Goal: Task Accomplishment & Management: Use online tool/utility

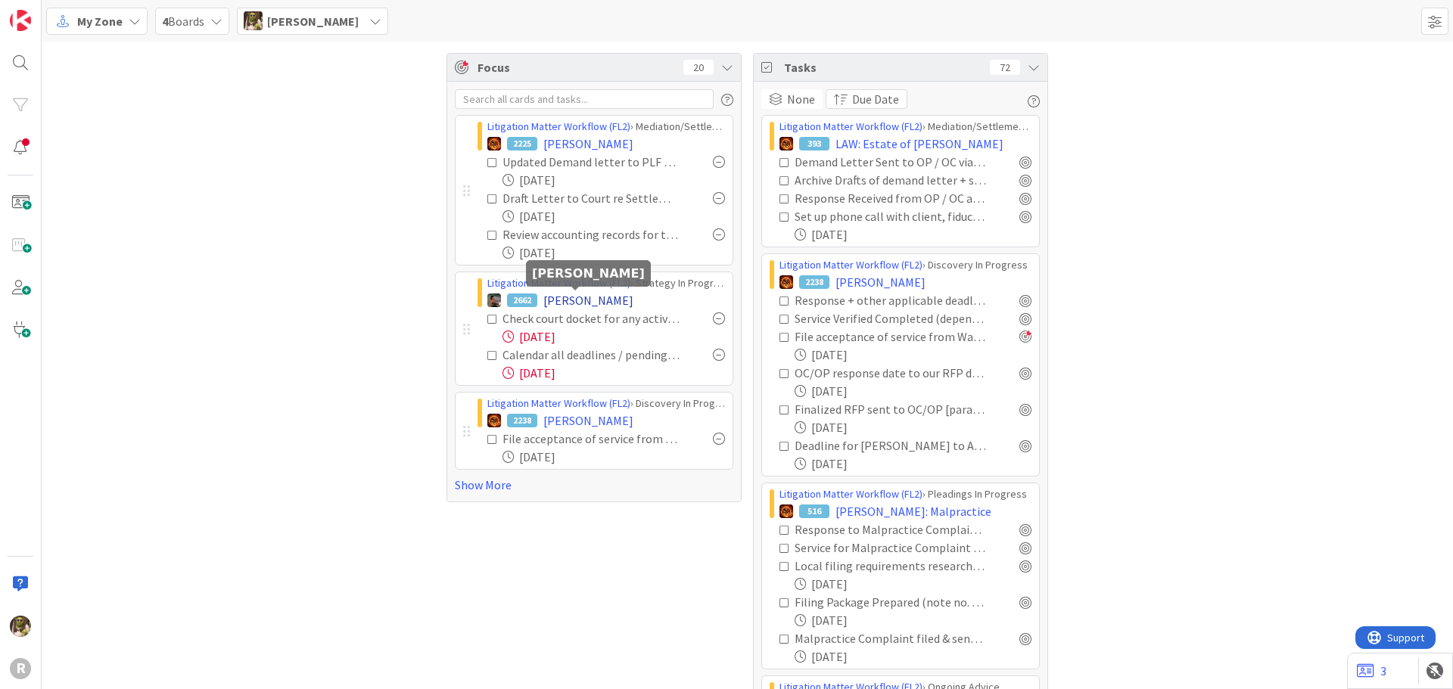
click at [609, 303] on span "[PERSON_NAME]" at bounding box center [588, 300] width 90 height 18
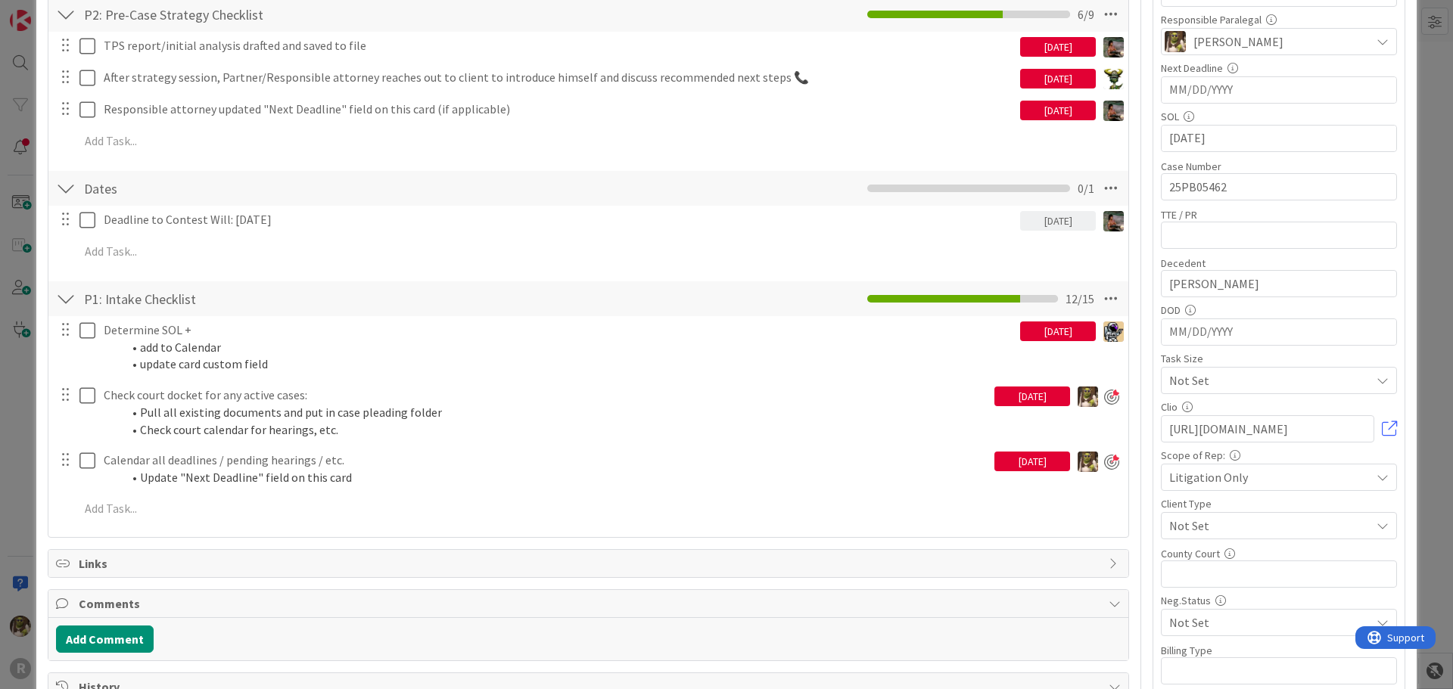
scroll to position [303, 0]
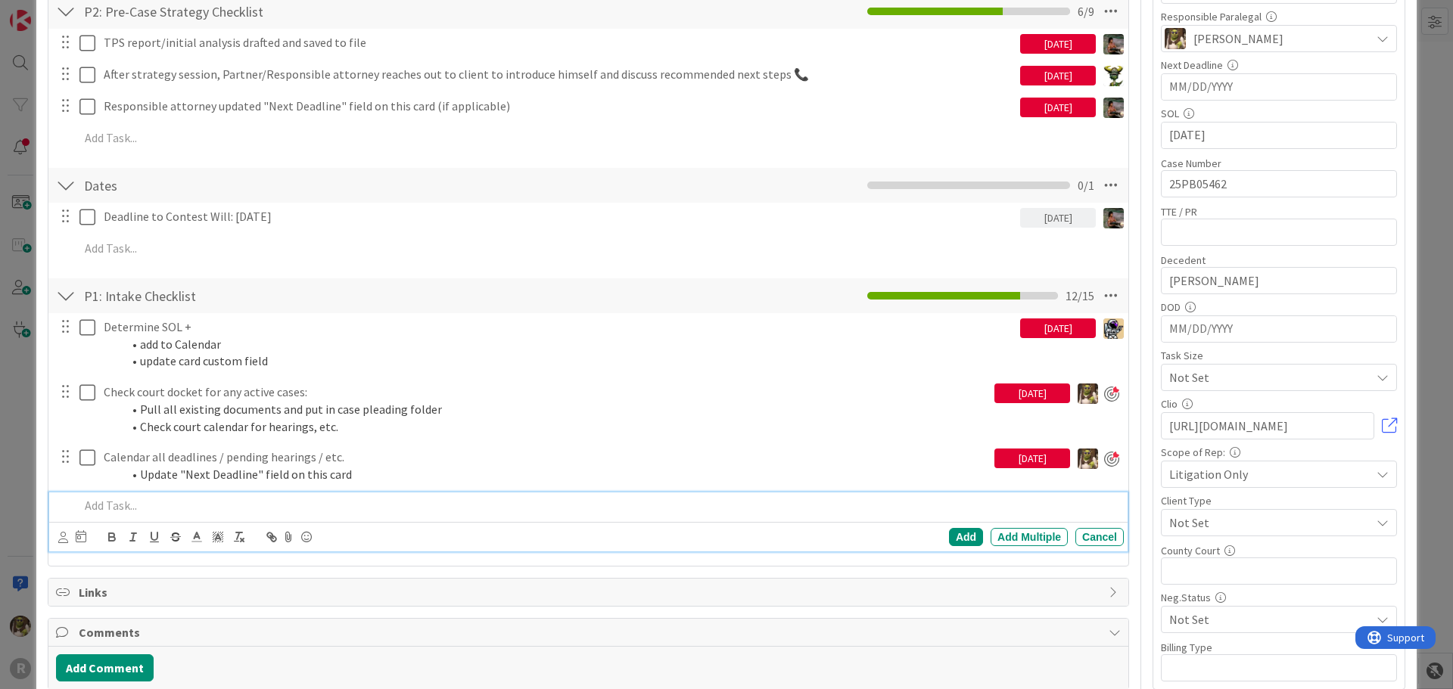
click at [145, 496] on div at bounding box center [598, 506] width 1050 height 26
click at [67, 537] on icon at bounding box center [63, 537] width 10 height 11
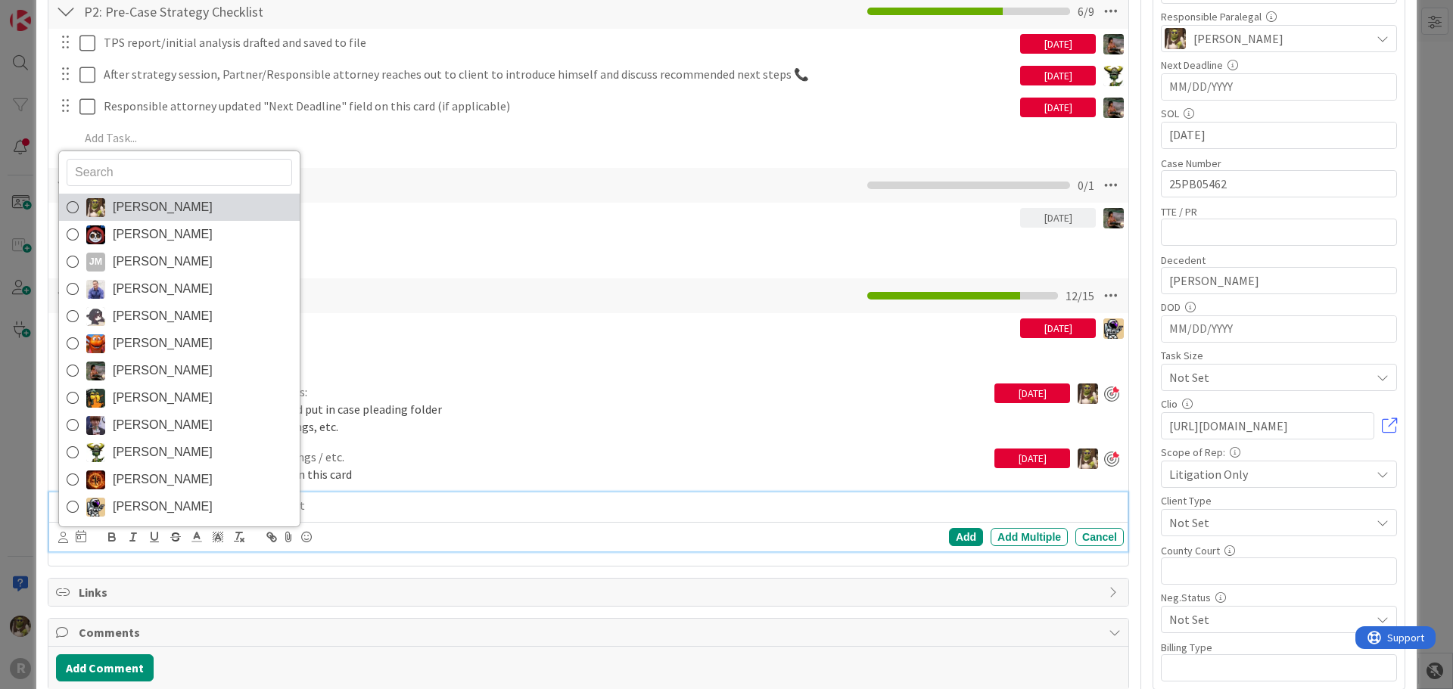
click at [99, 208] on img at bounding box center [95, 207] width 19 height 19
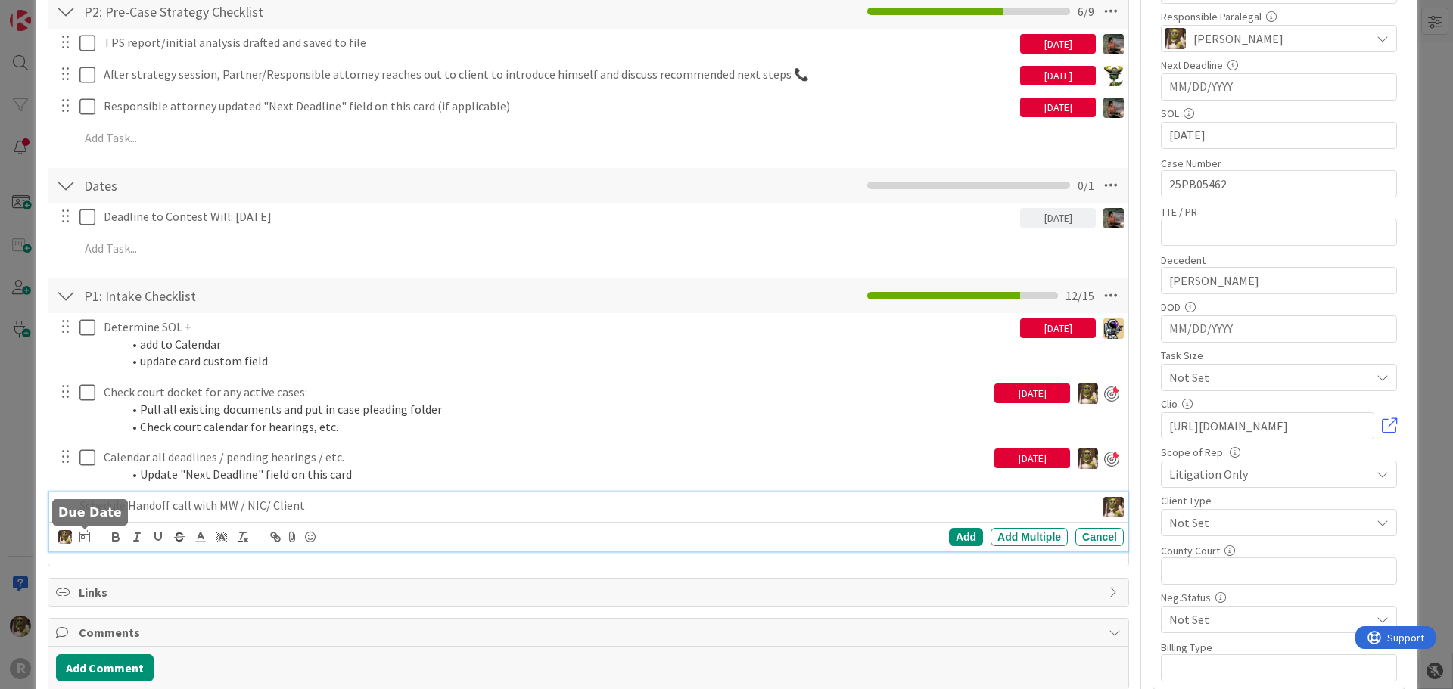
click at [79, 536] on icon at bounding box center [84, 536] width 11 height 12
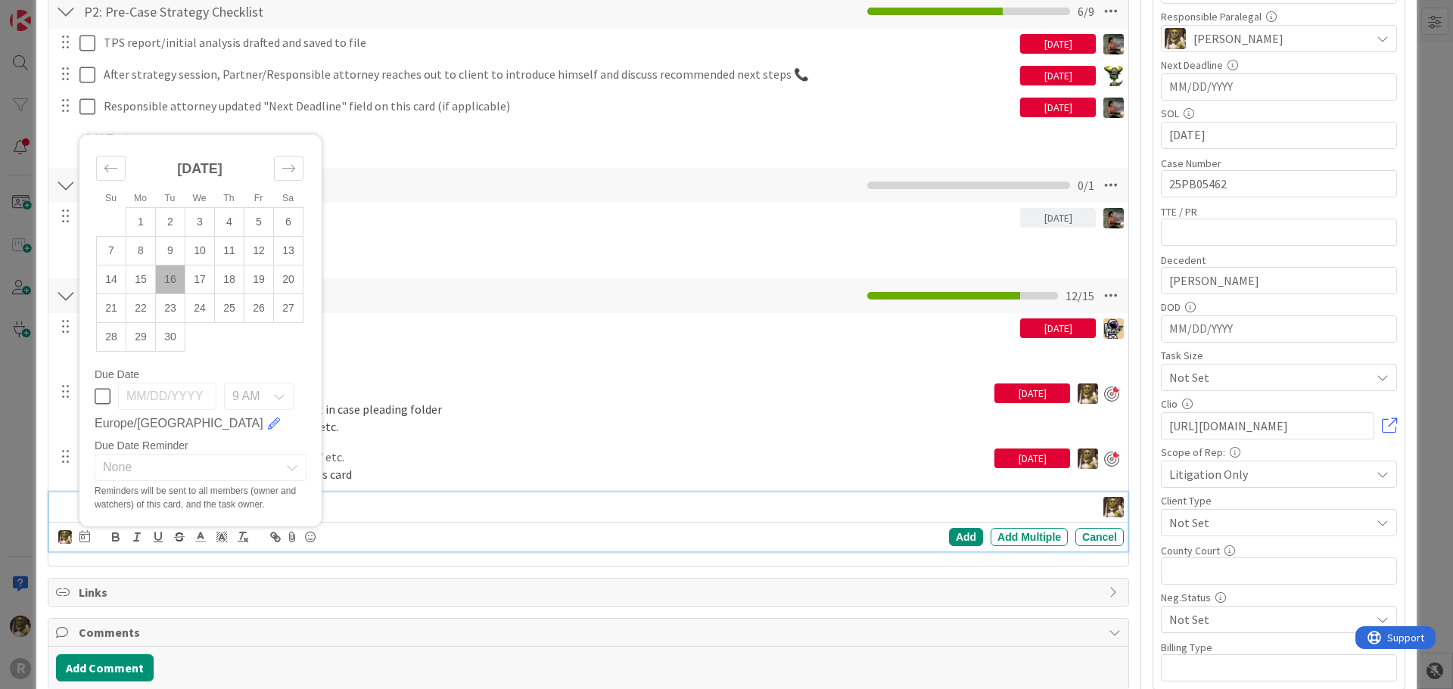
drag, startPoint x: 170, startPoint y: 283, endPoint x: 521, endPoint y: 428, distance: 380.0
click at [172, 282] on td "16" at bounding box center [171, 280] width 30 height 29
click at [965, 538] on div "Add" at bounding box center [966, 537] width 34 height 18
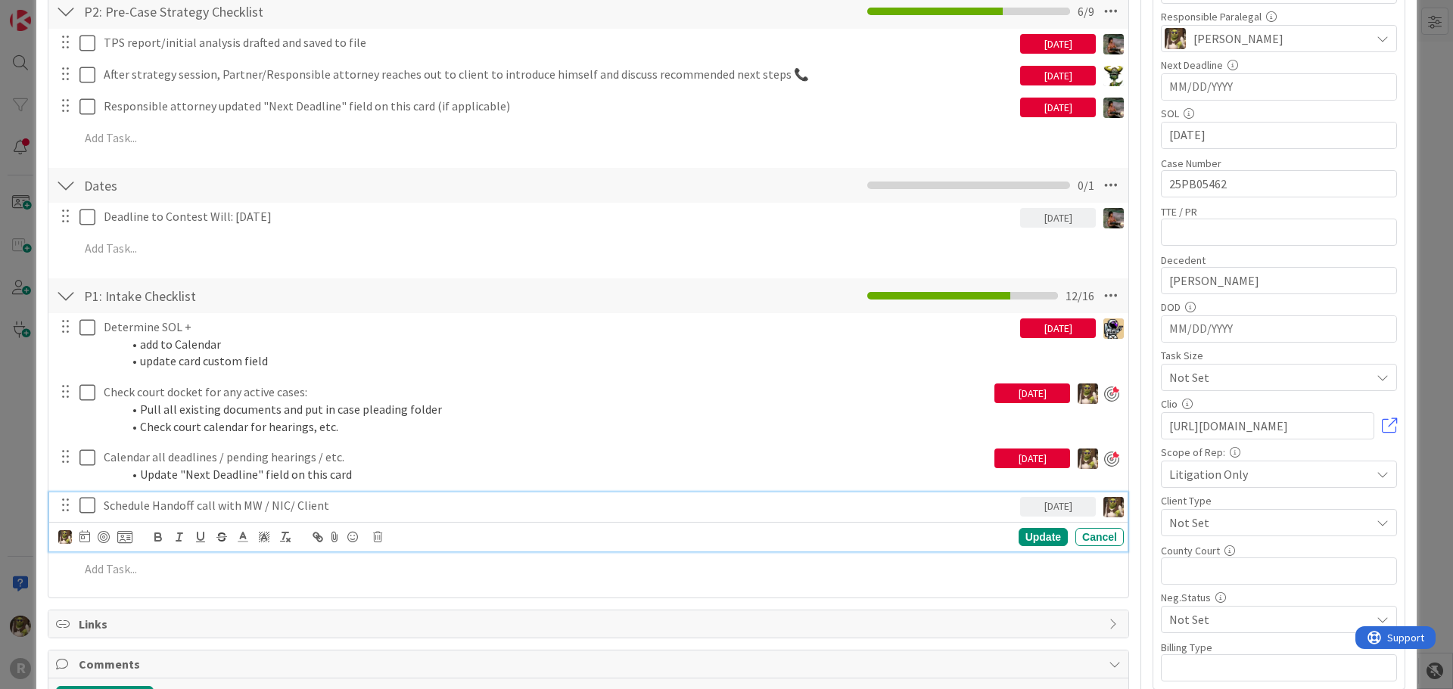
click at [235, 510] on p "Schedule Handoff call with MW / NIC/ Client" at bounding box center [559, 505] width 910 height 17
click at [104, 538] on div at bounding box center [104, 537] width 12 height 12
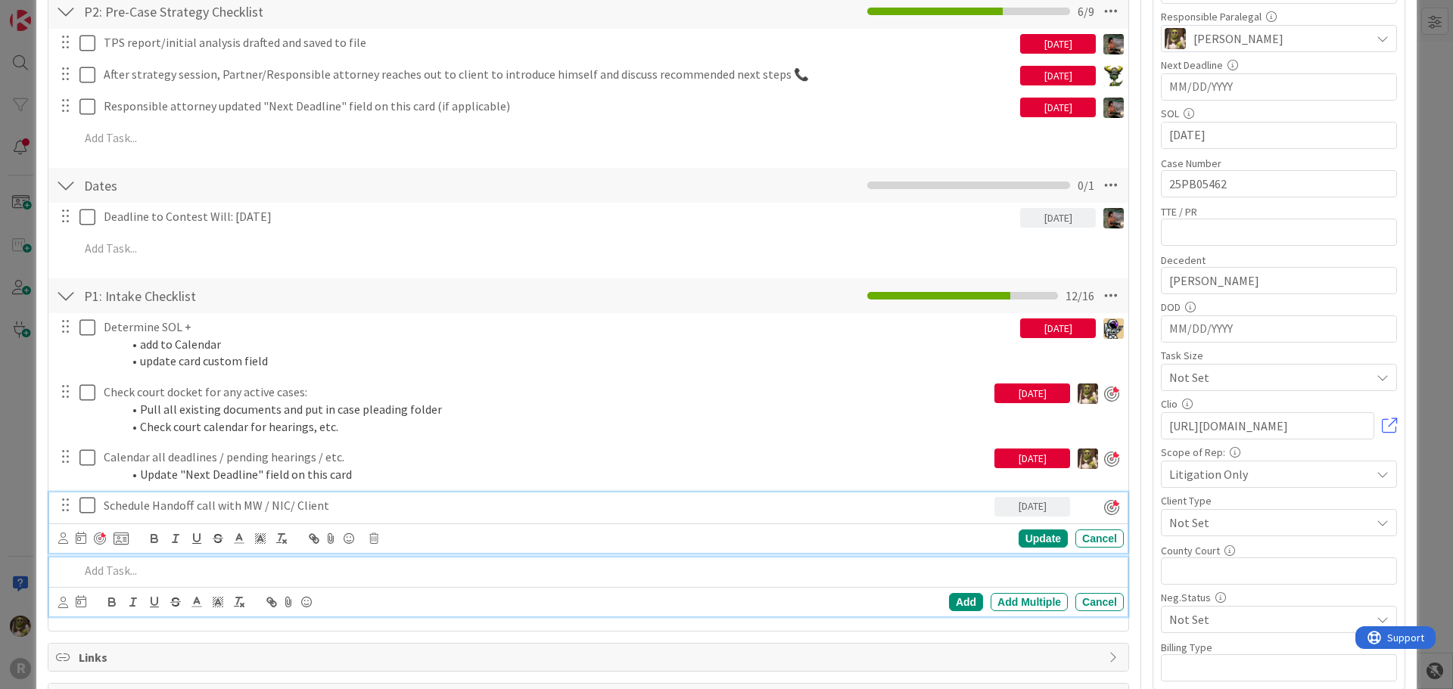
click at [107, 576] on p at bounding box center [598, 570] width 1038 height 17
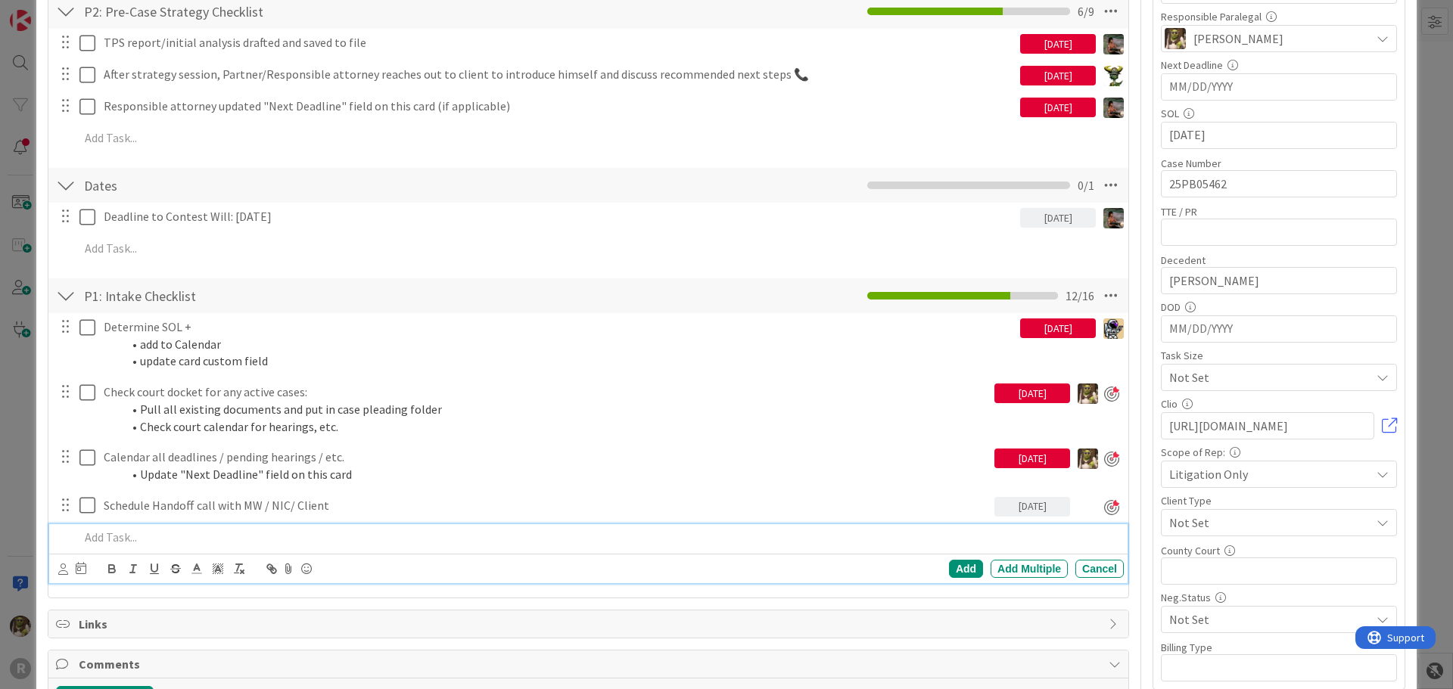
scroll to position [269, 0]
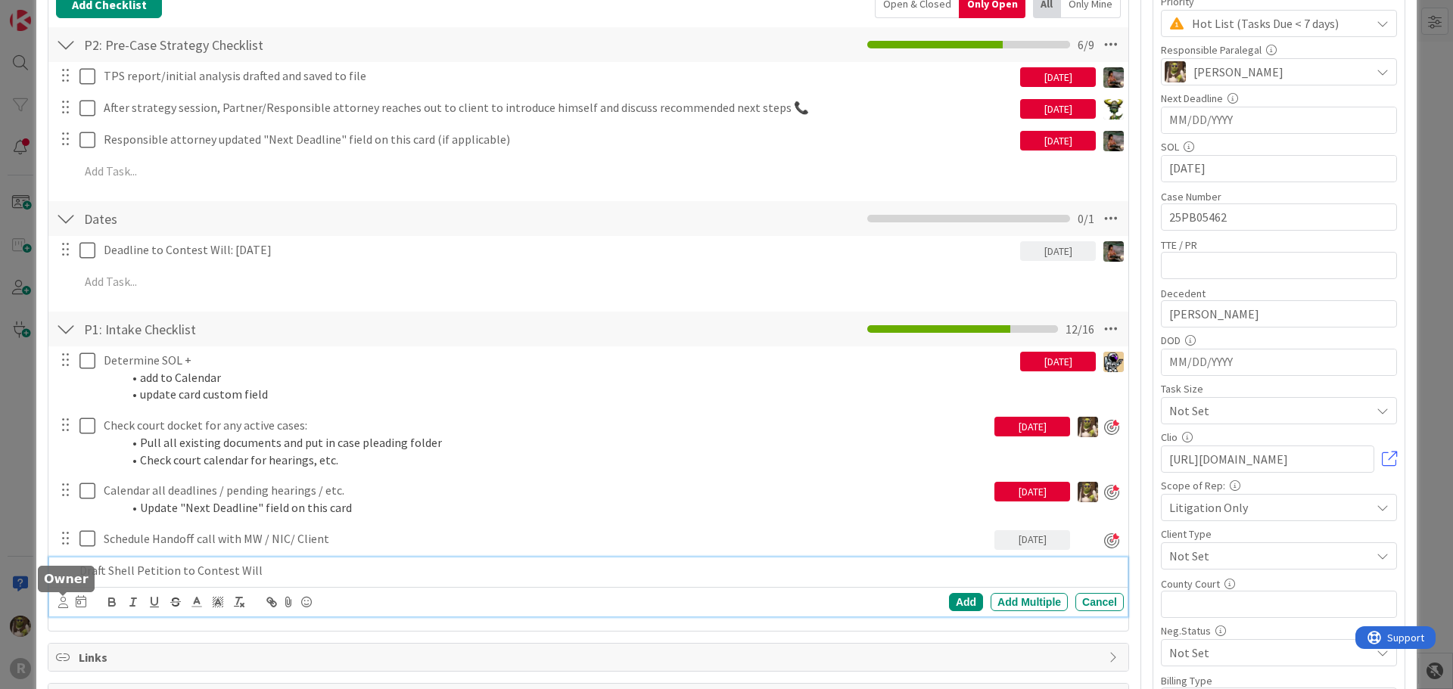
click at [56, 601] on div "[PERSON_NAME] [PERSON_NAME] [PERSON_NAME] [PERSON_NAME] [PERSON_NAME] [PERSON_N…" at bounding box center [588, 602] width 1078 height 30
click at [58, 601] on div "[PERSON_NAME] [PERSON_NAME] [PERSON_NAME] [PERSON_NAME] [PERSON_NAME] [PERSON_N…" at bounding box center [588, 602] width 1078 height 30
click at [61, 602] on icon at bounding box center [63, 602] width 10 height 11
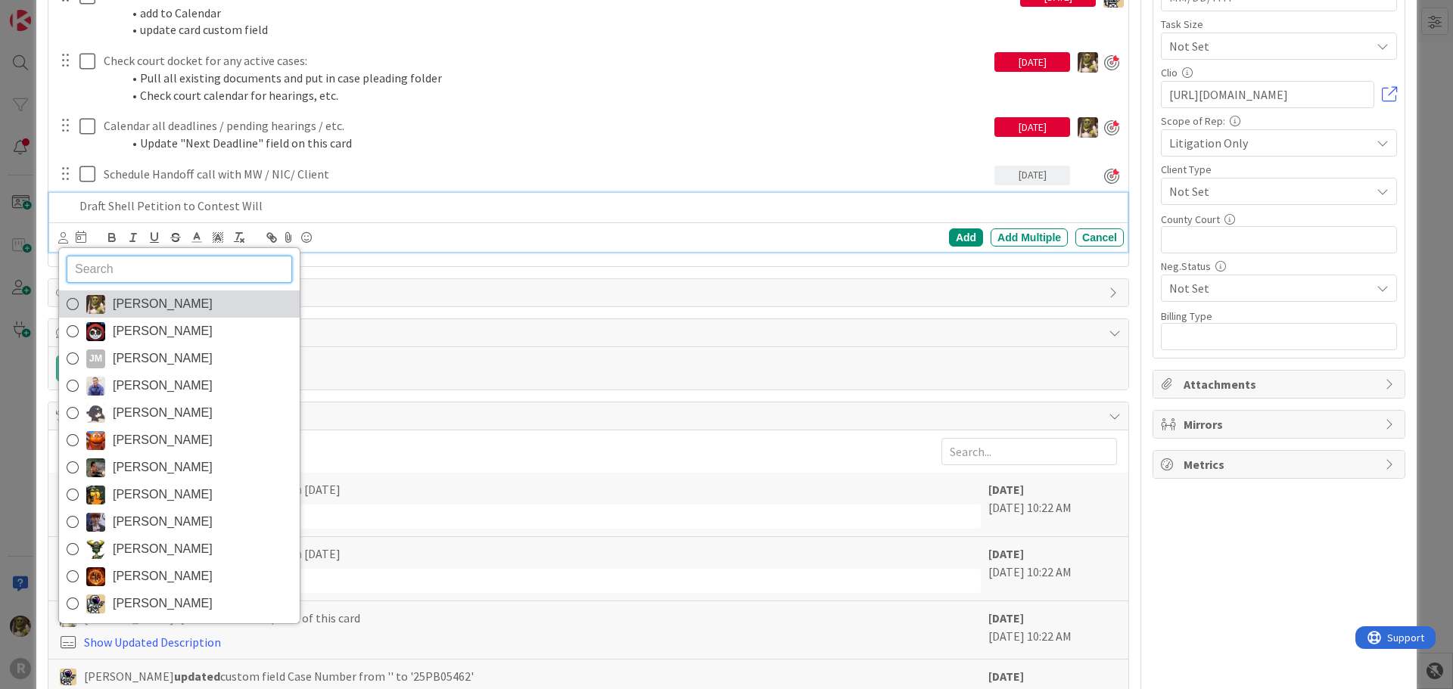
scroll to position [623, 0]
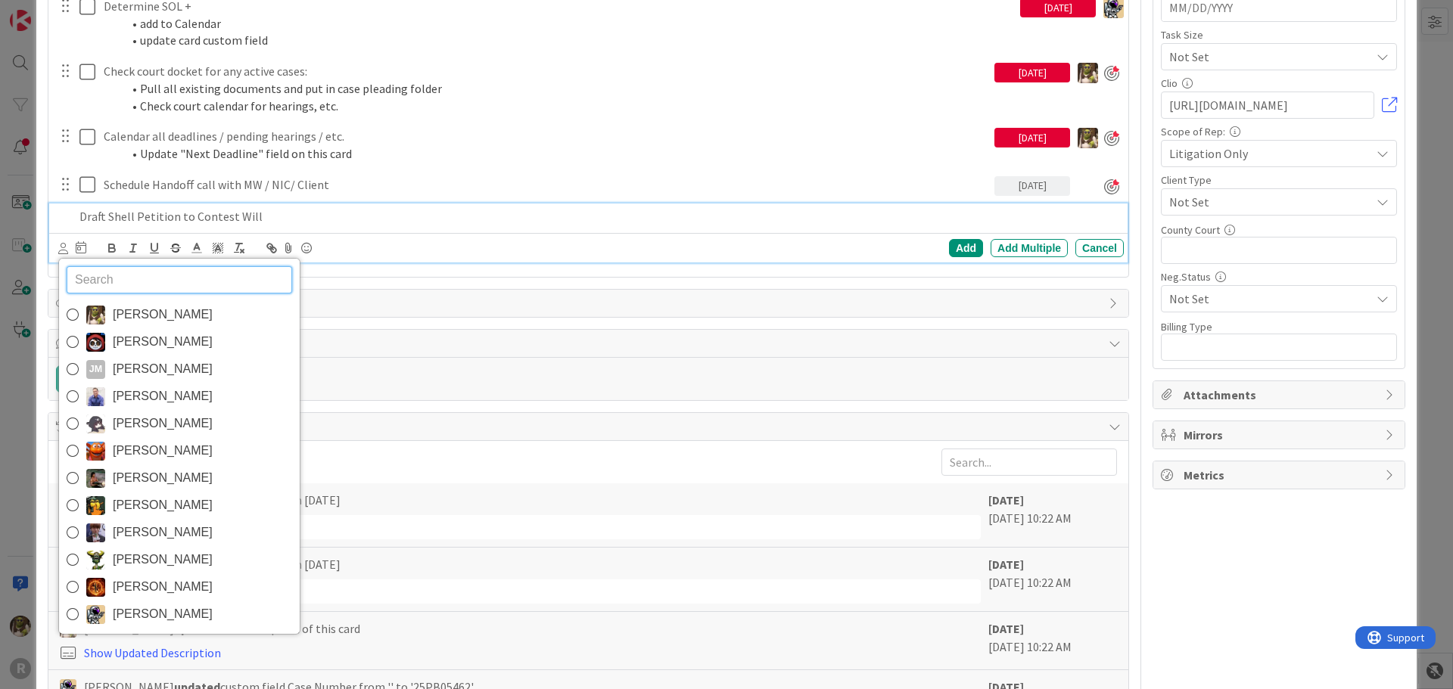
drag, startPoint x: 153, startPoint y: 309, endPoint x: 130, endPoint y: 311, distance: 22.8
click at [153, 309] on span "[PERSON_NAME]" at bounding box center [163, 314] width 100 height 23
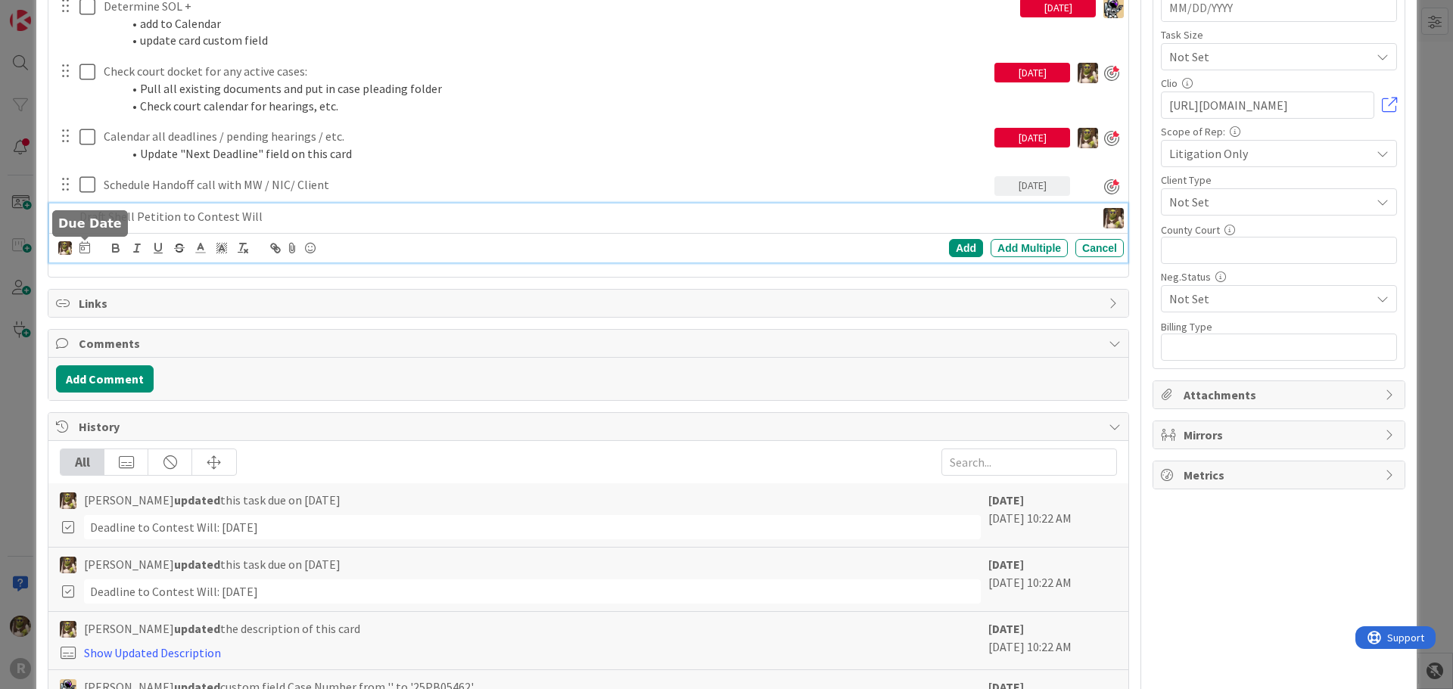
click at [85, 245] on icon at bounding box center [84, 247] width 11 height 12
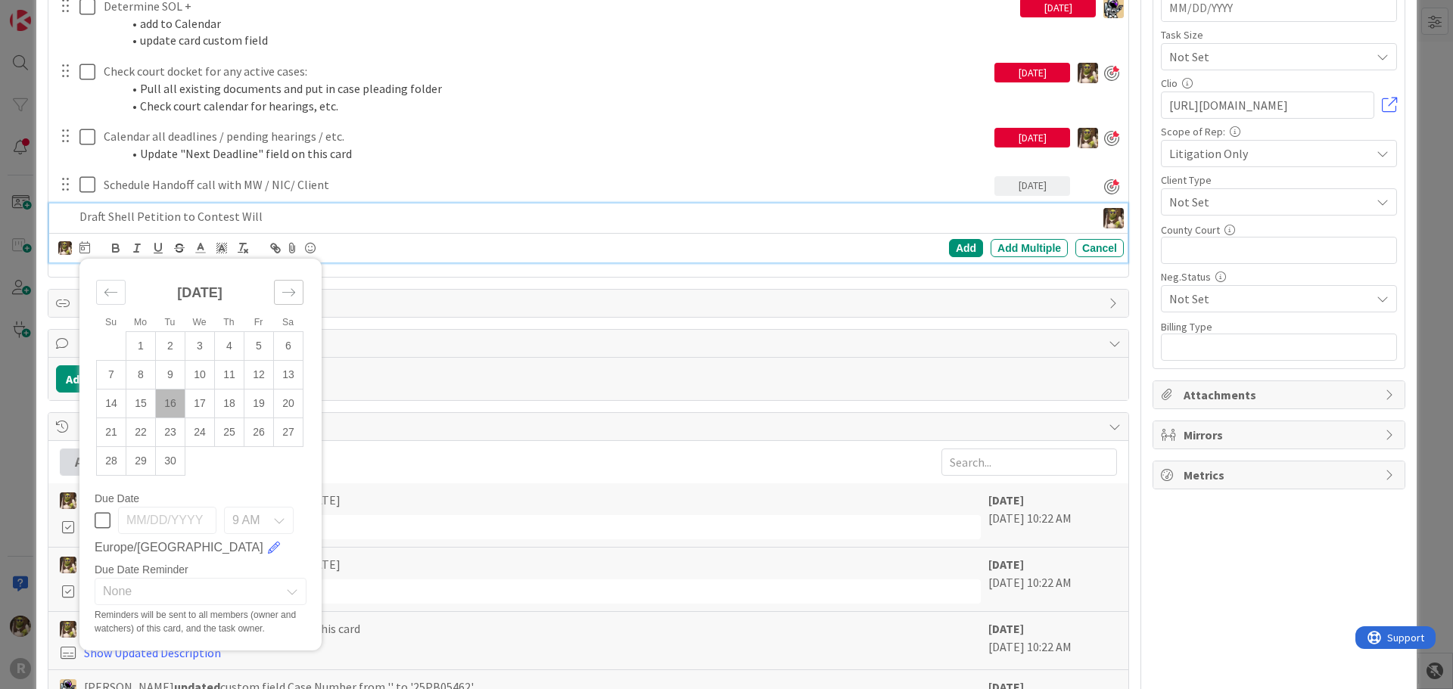
click at [297, 294] on div "Move forward to switch to the next month." at bounding box center [289, 292] width 30 height 25
click at [204, 344] on td "1" at bounding box center [200, 346] width 30 height 29
click at [954, 248] on div "Add" at bounding box center [966, 248] width 34 height 18
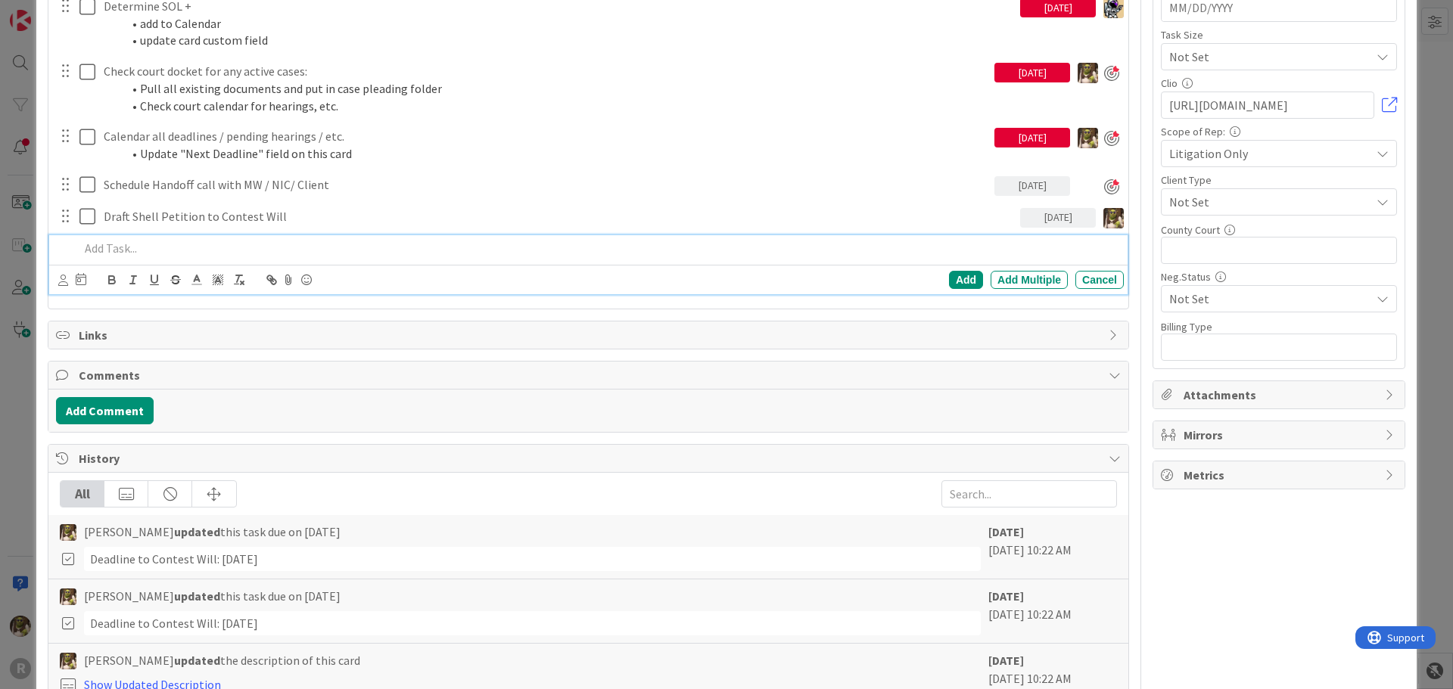
click at [160, 248] on p at bounding box center [598, 248] width 1038 height 17
click at [61, 278] on icon at bounding box center [63, 280] width 10 height 11
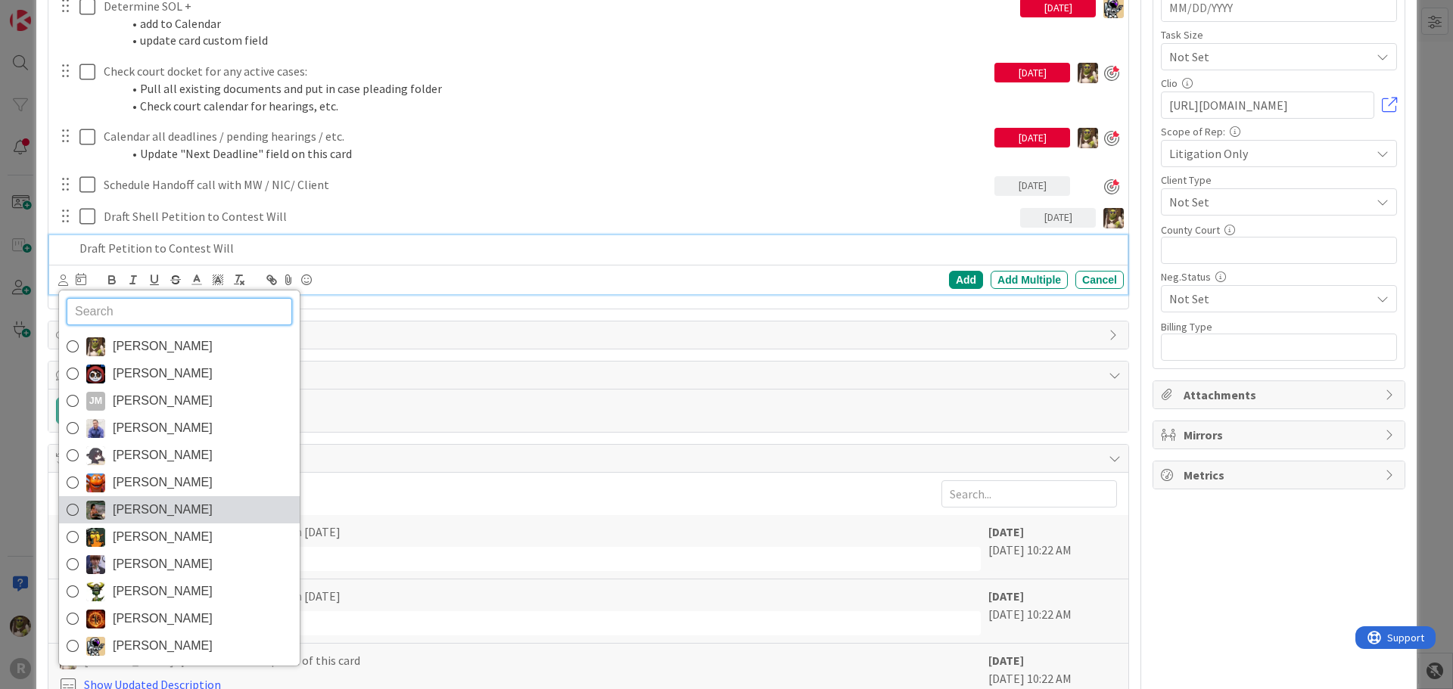
click at [138, 511] on span "[PERSON_NAME]" at bounding box center [163, 510] width 100 height 23
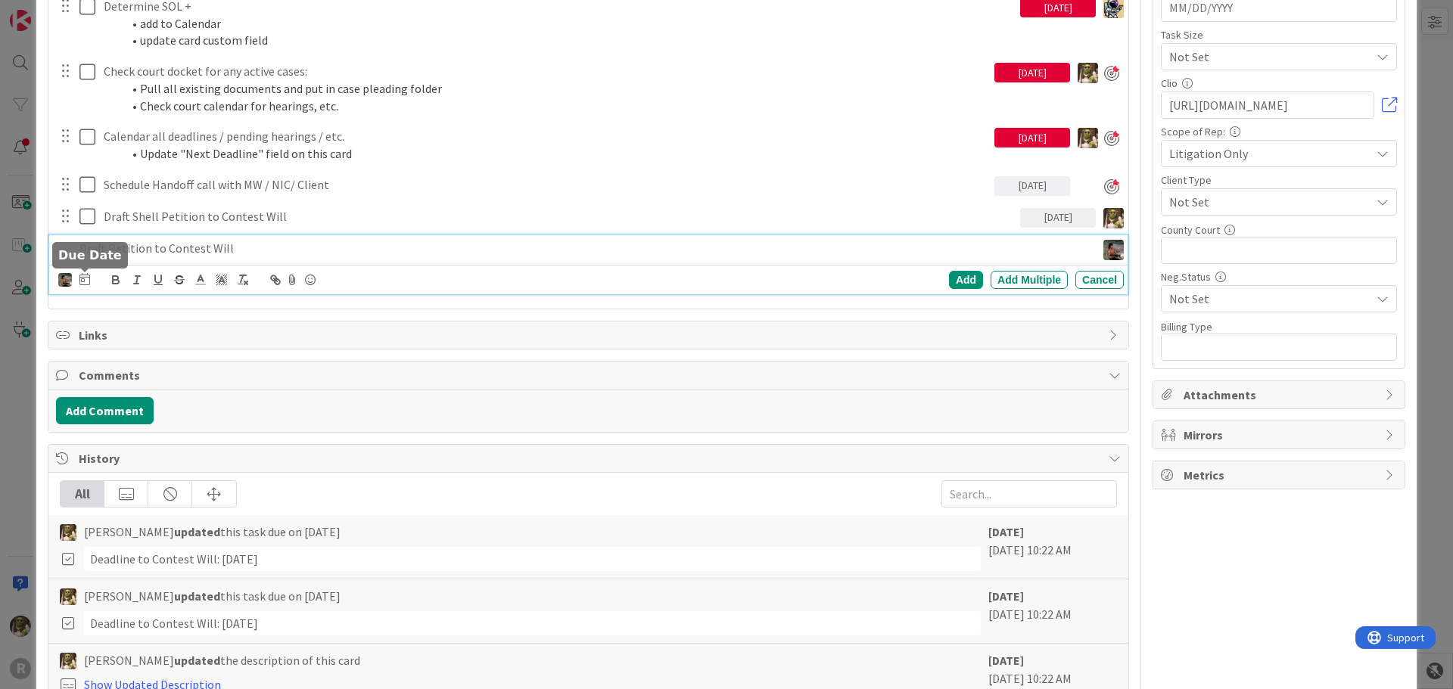
click at [79, 280] on icon at bounding box center [84, 279] width 11 height 12
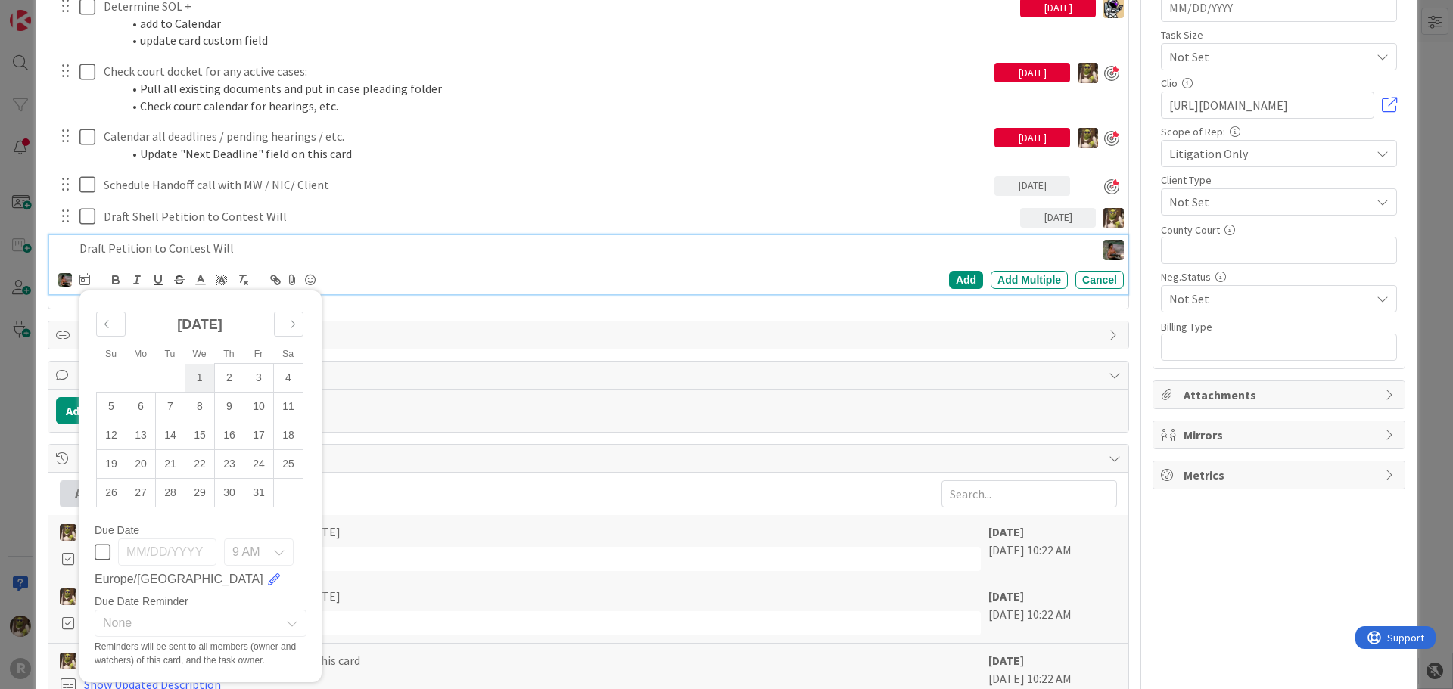
click at [205, 379] on td "1" at bounding box center [200, 378] width 30 height 29
click at [958, 282] on div "Add" at bounding box center [966, 280] width 34 height 18
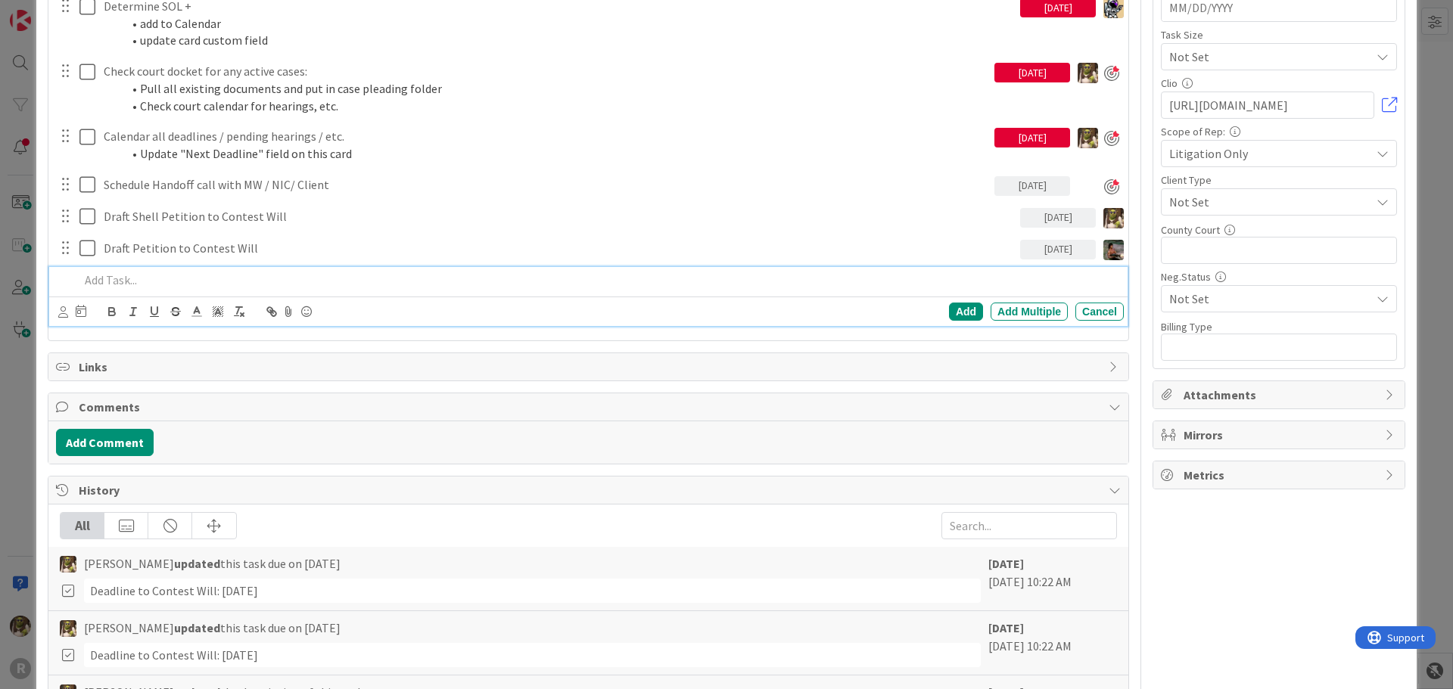
click at [260, 272] on p at bounding box center [598, 280] width 1038 height 17
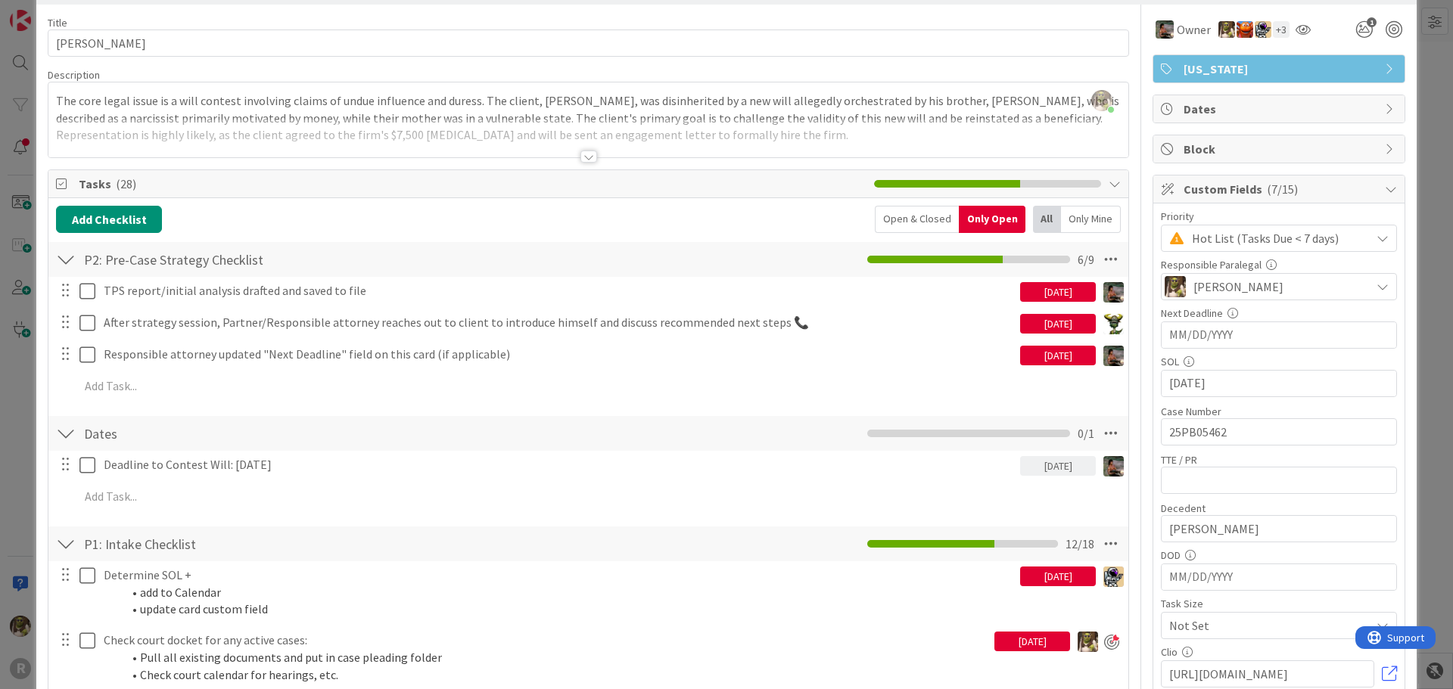
scroll to position [0, 0]
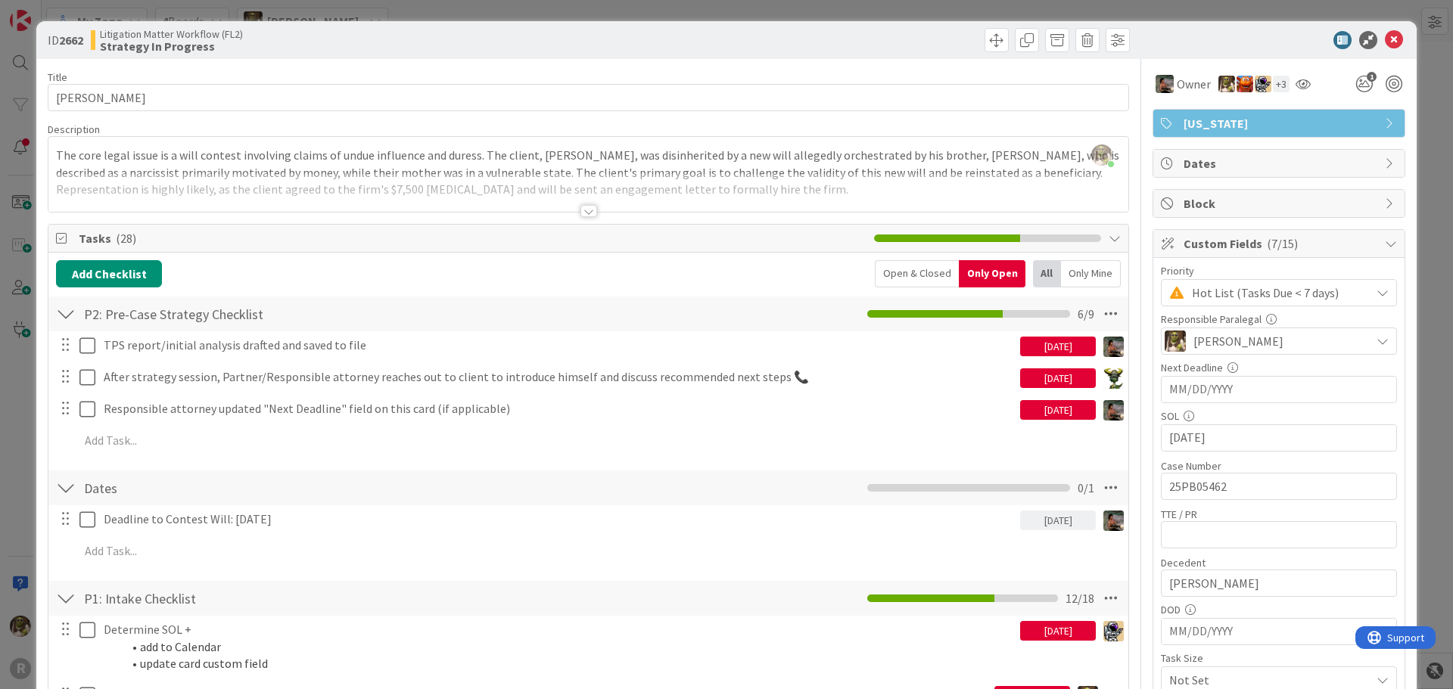
click at [580, 213] on div at bounding box center [588, 211] width 17 height 12
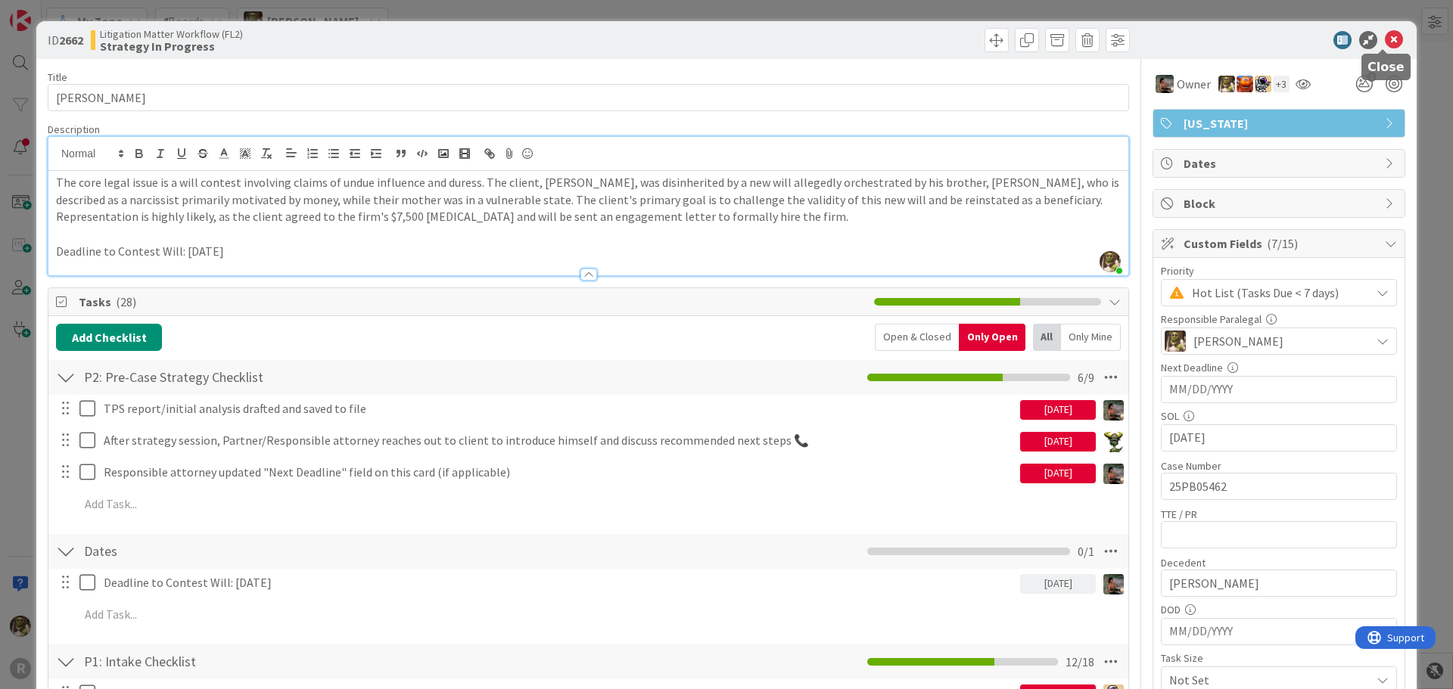
click at [1388, 41] on icon at bounding box center [1394, 40] width 18 height 18
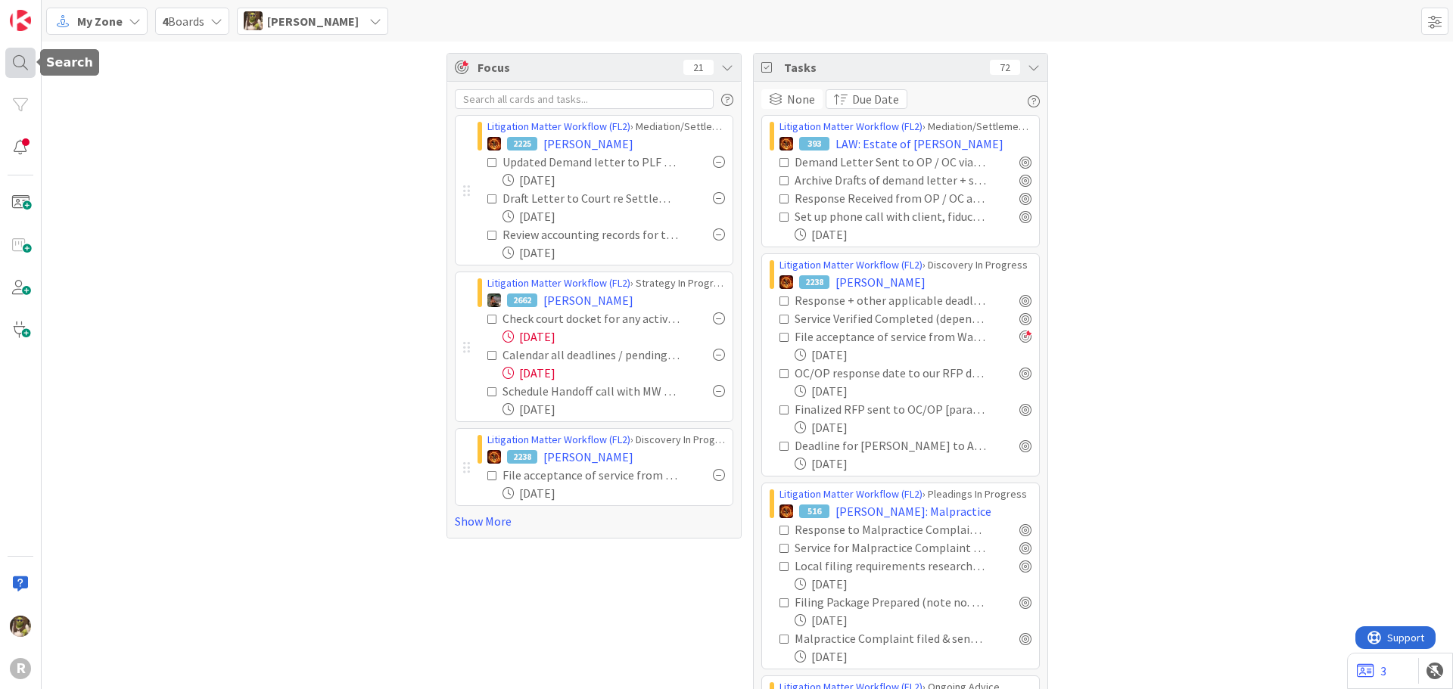
click at [25, 64] on div at bounding box center [20, 63] width 30 height 30
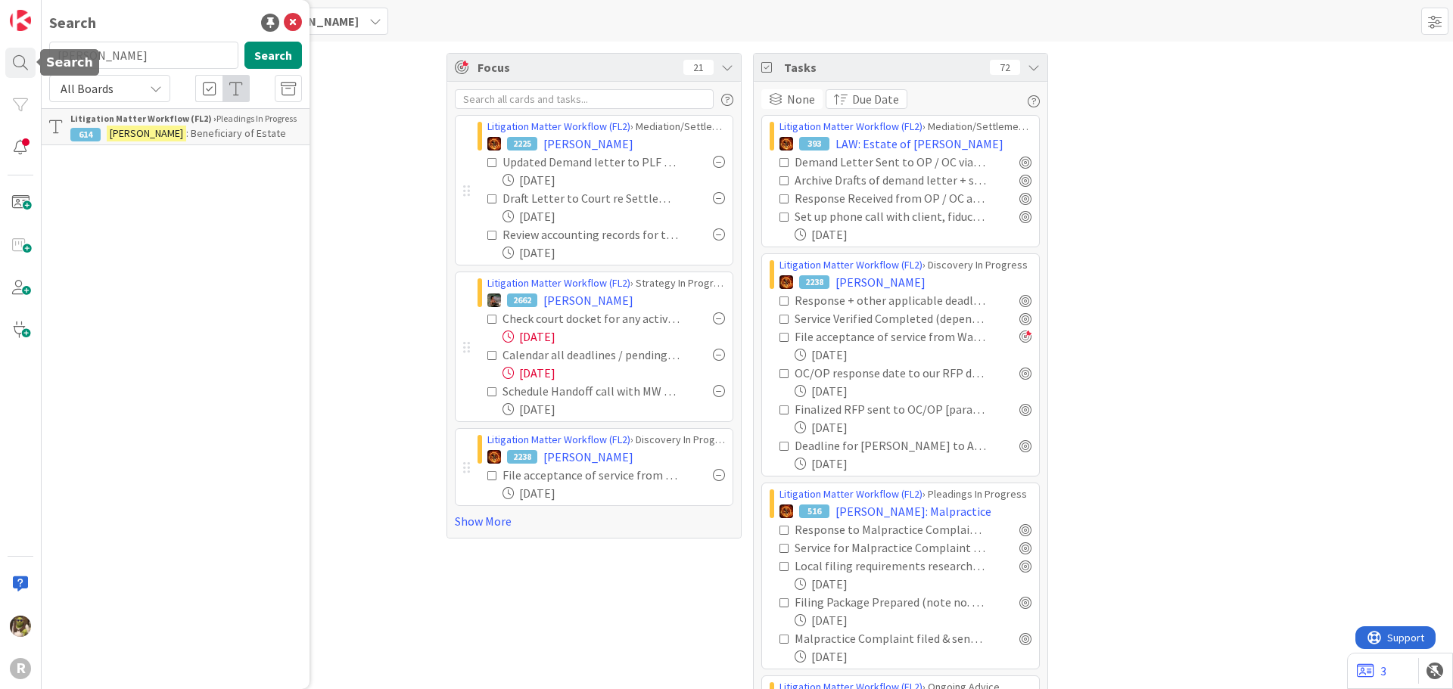
drag, startPoint x: 117, startPoint y: 60, endPoint x: -2, endPoint y: 75, distance: 119.0
click at [0, 75] on html "R Search [PERSON_NAME] Search All Boards Litigation Matter Workflow (FL2) › Ple…" at bounding box center [726, 344] width 1453 height 689
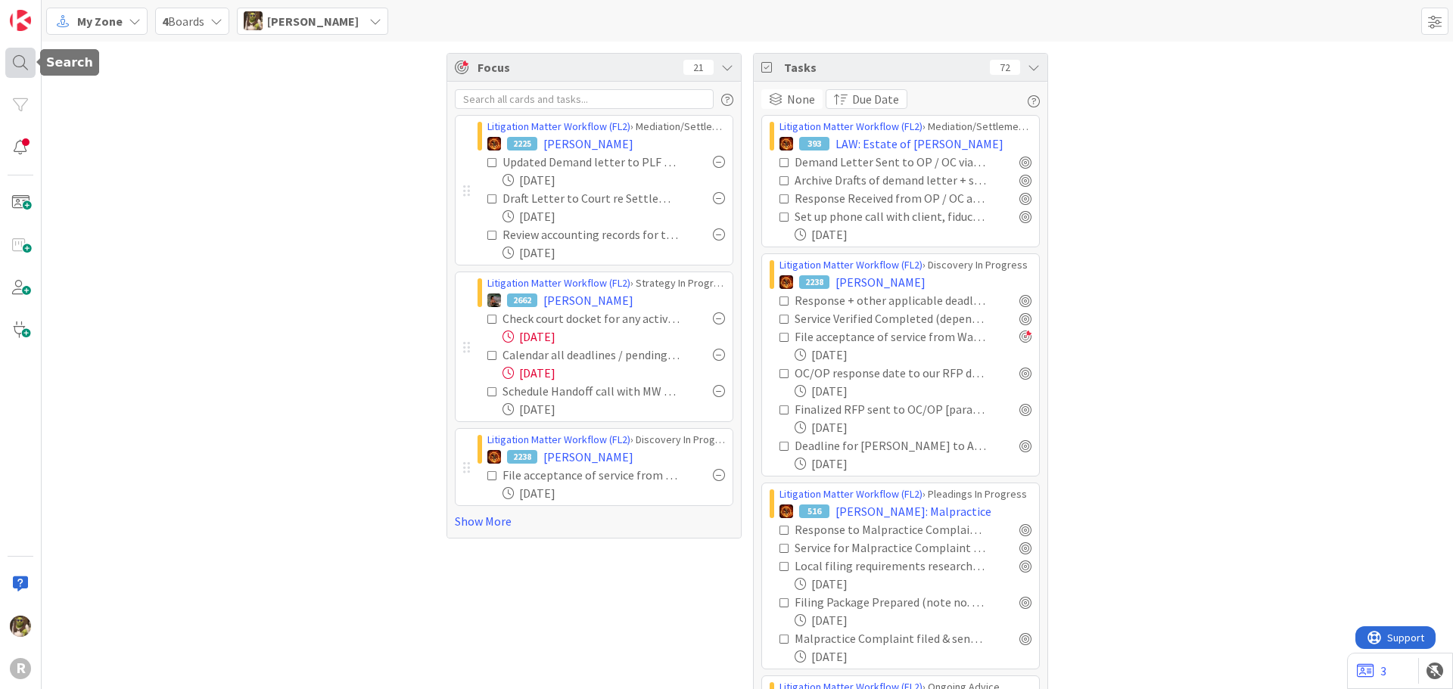
click at [8, 64] on div at bounding box center [20, 63] width 30 height 30
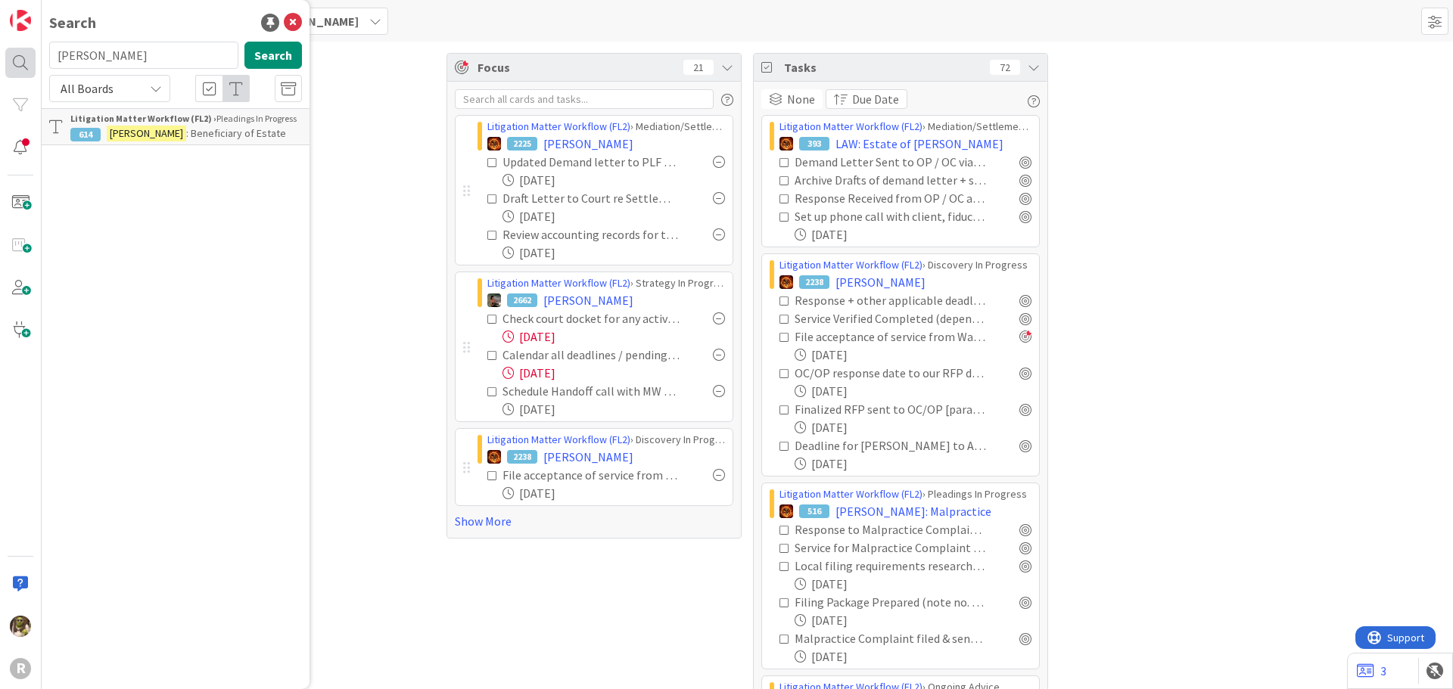
drag, startPoint x: 108, startPoint y: 53, endPoint x: 20, endPoint y: 63, distance: 89.1
click at [20, 63] on div "R Search [PERSON_NAME] Search All Boards Litigation Matter Workflow (FL2) › Ple…" at bounding box center [21, 344] width 42 height 689
type input "[PERSON_NAME]"
click at [102, 143] on p "[PERSON_NAME]" at bounding box center [186, 147] width 232 height 16
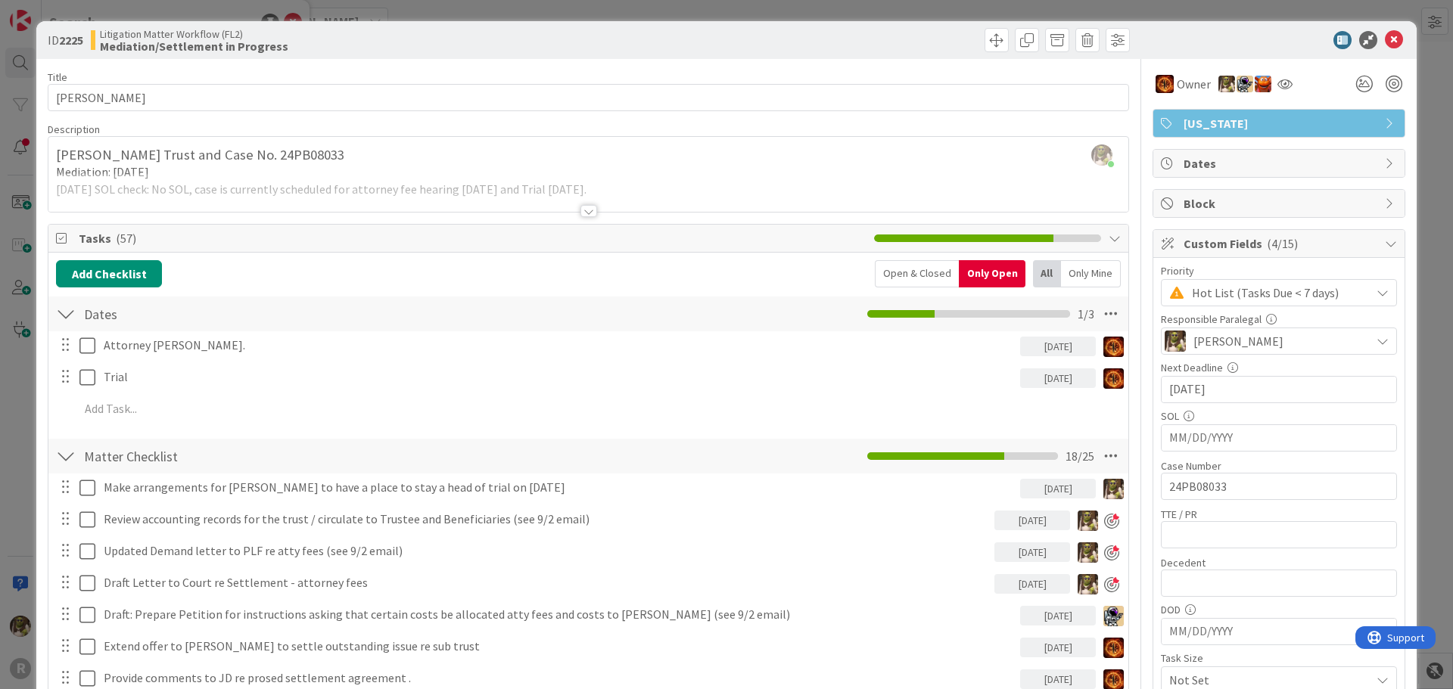
click at [584, 210] on div at bounding box center [588, 211] width 17 height 12
